Goal: Information Seeking & Learning: Find specific fact

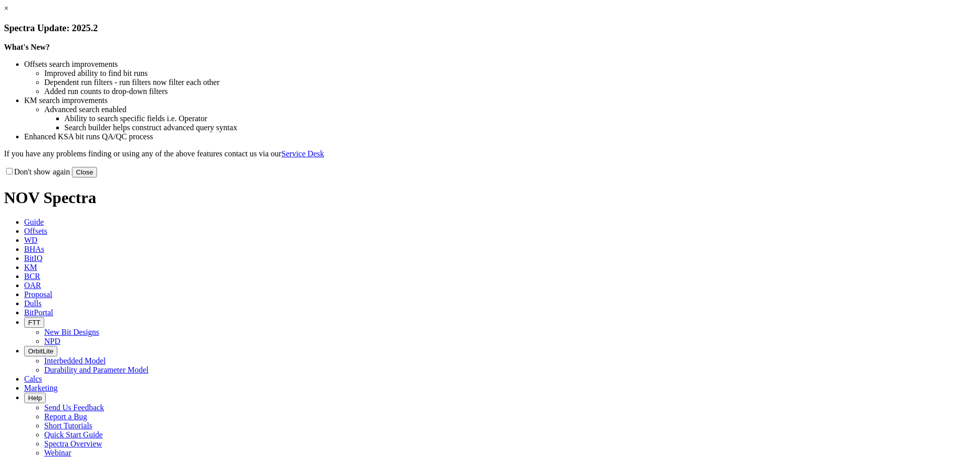
drag, startPoint x: 682, startPoint y: 274, endPoint x: 488, endPoint y: 170, distance: 219.7
click at [97, 177] on button "Close" at bounding box center [84, 172] width 25 height 11
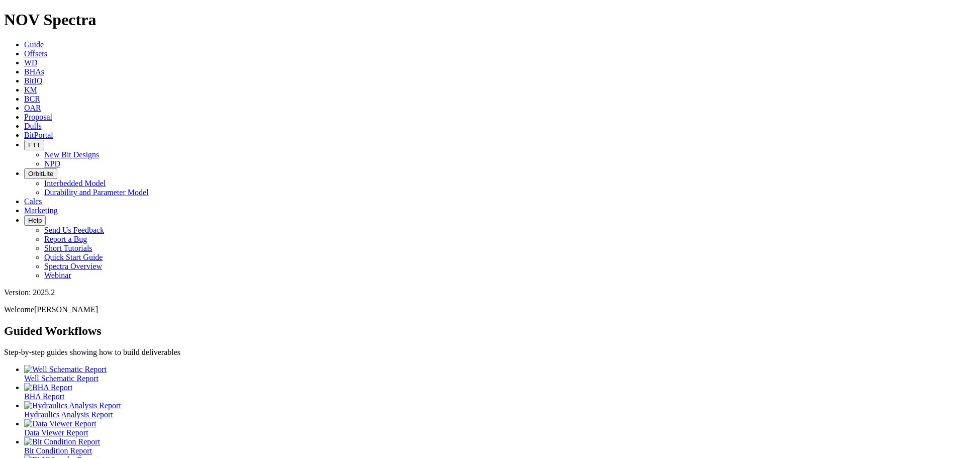
click at [47, 49] on link "Offsets" at bounding box center [35, 53] width 23 height 9
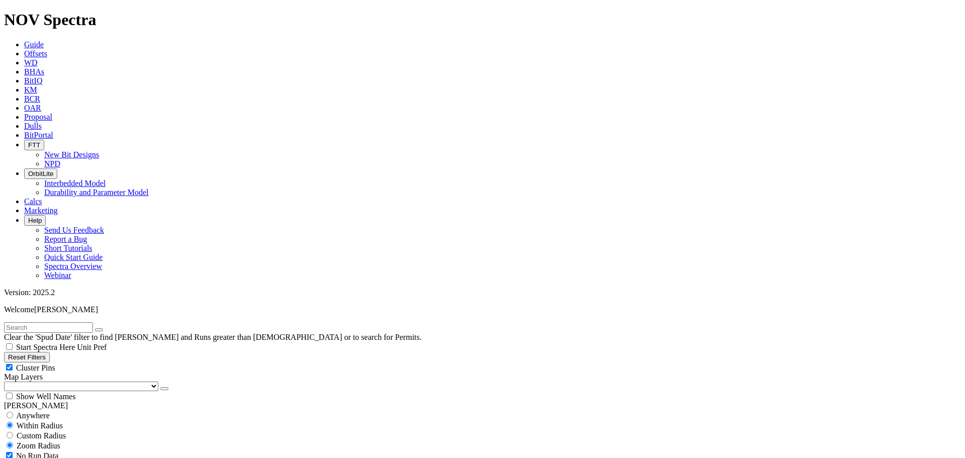
click at [99, 362] on div "Cluster Pins" at bounding box center [482, 367] width 957 height 10
checkbox input "false"
click at [50, 381] on select "US Counties Alberta, CA Townships British Columbia, CA Townships British Columb…" at bounding box center [81, 386] width 154 height 10
click at [8, 381] on select "US Counties Alberta, CA Townships British Columbia, CA Townships British Columb…" at bounding box center [81, 386] width 154 height 10
click at [40, 322] on input "text" at bounding box center [48, 327] width 89 height 11
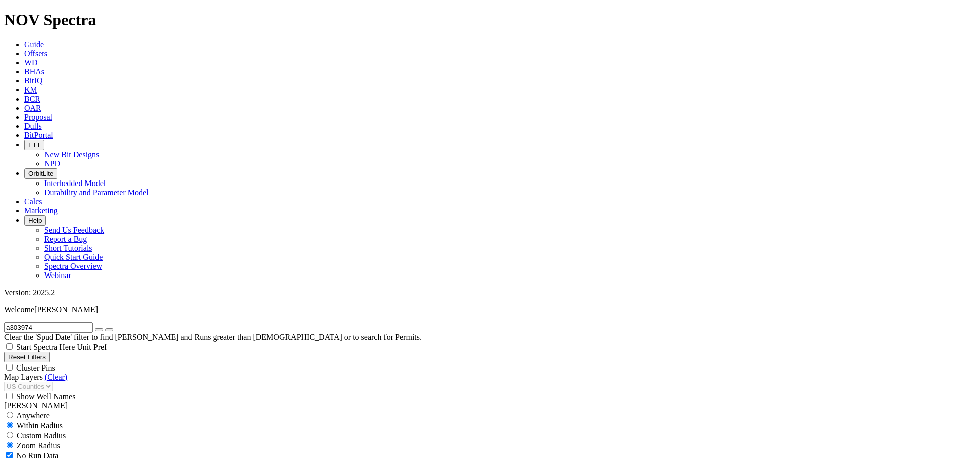
type input "a303974"
click at [105, 328] on button "submit" at bounding box center [109, 329] width 8 height 3
click at [99, 330] on icon "button" at bounding box center [99, 330] width 0 height 0
click at [42, 122] on span "Dulls" at bounding box center [33, 126] width 18 height 9
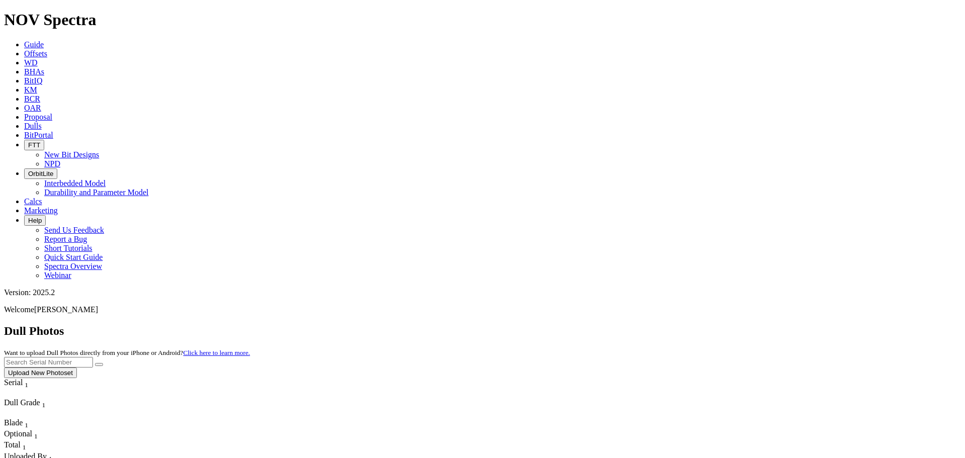
click at [93, 357] on input "text" at bounding box center [48, 362] width 89 height 11
type input "A303974"
click at [99, 364] on icon "submit" at bounding box center [99, 364] width 0 height 0
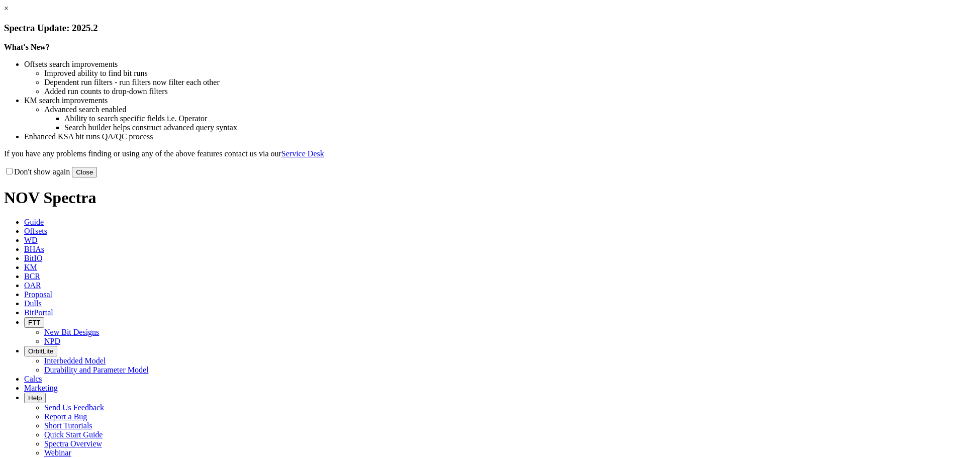
click at [97, 177] on button "Close" at bounding box center [84, 172] width 25 height 11
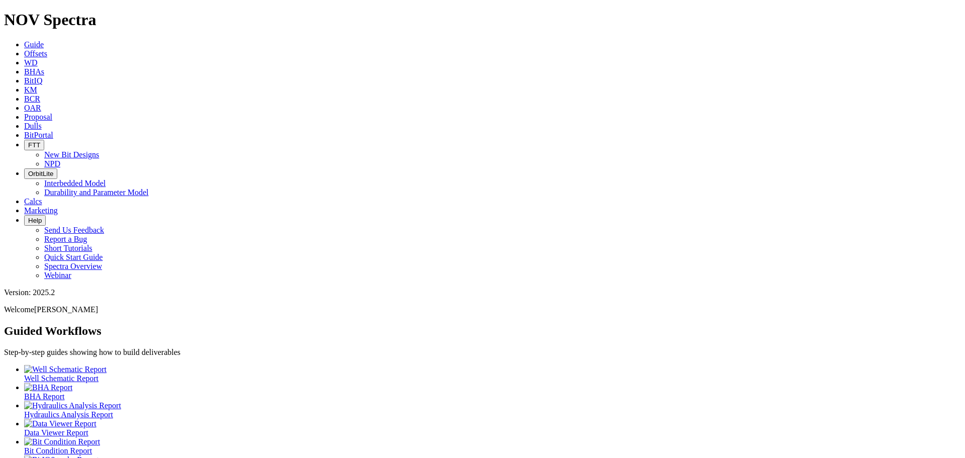
click at [47, 49] on span "Offsets" at bounding box center [35, 53] width 23 height 9
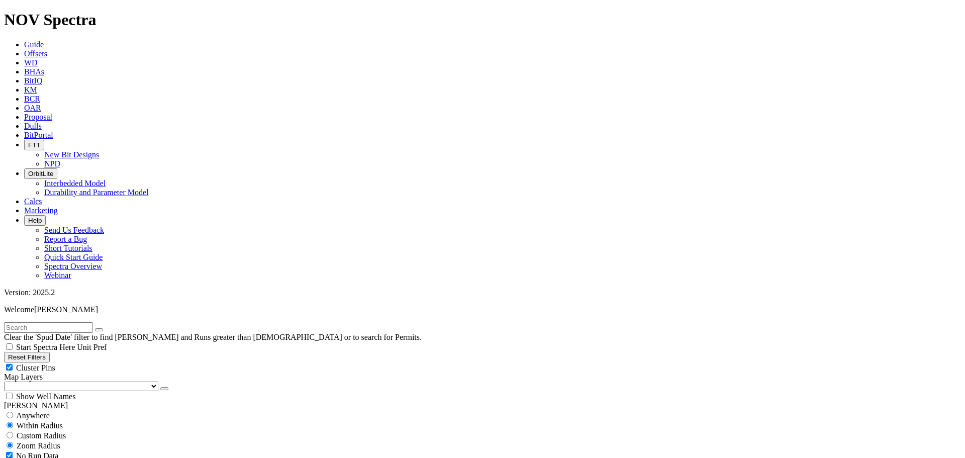
drag, startPoint x: 100, startPoint y: 73, endPoint x: 68, endPoint y: 103, distance: 43.7
click at [99, 362] on div "Cluster Pins" at bounding box center [482, 367] width 957 height 10
checkbox input "false"
click at [60, 381] on select "US Counties Alberta, CA Townships British Columbia, CA Townships British Columb…" at bounding box center [81, 386] width 154 height 10
click at [8, 381] on select "US Counties Alberta, CA Townships British Columbia, CA Townships British Columb…" at bounding box center [81, 386] width 154 height 10
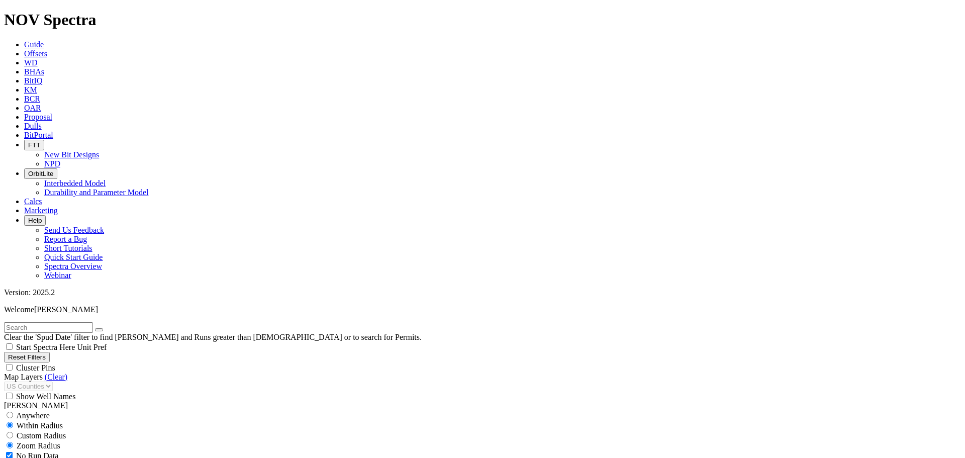
click at [29, 322] on input "text" at bounding box center [48, 327] width 89 height 11
click at [105, 328] on button "submit" at bounding box center [109, 329] width 8 height 3
drag, startPoint x: 49, startPoint y: 44, endPoint x: -40, endPoint y: 37, distance: 89.7
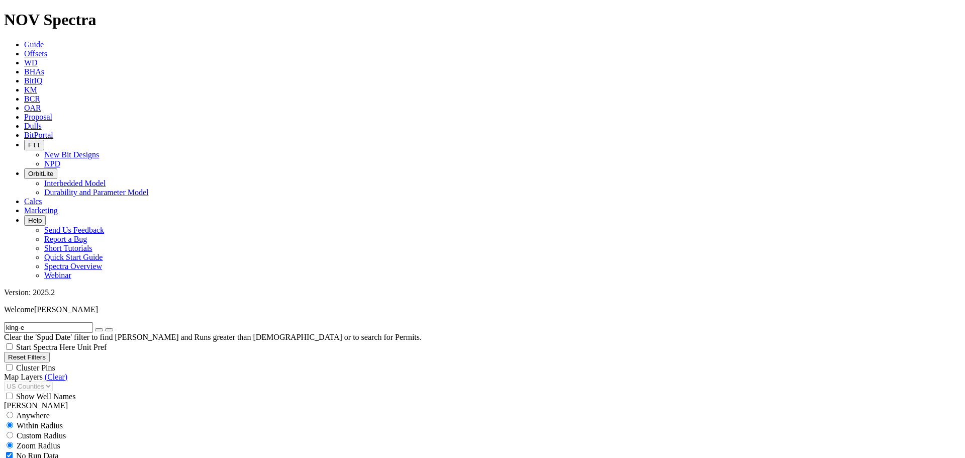
scroll to position [987, 0]
type input "king-erb"
click at [105, 328] on button "submit" at bounding box center [109, 329] width 8 height 3
